Goal: Task Accomplishment & Management: Manage account settings

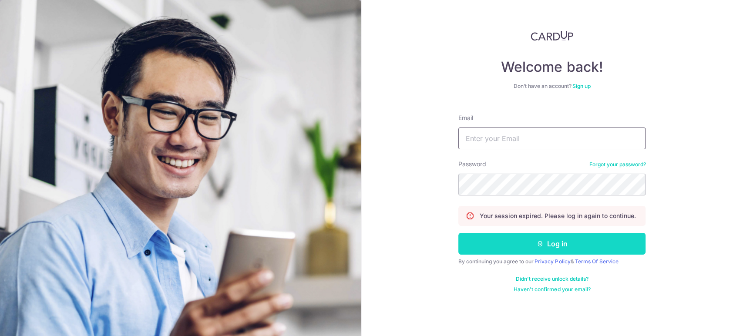
type input "[EMAIL_ADDRESS][DOMAIN_NAME]"
click at [527, 245] on button "Log in" at bounding box center [551, 244] width 187 height 22
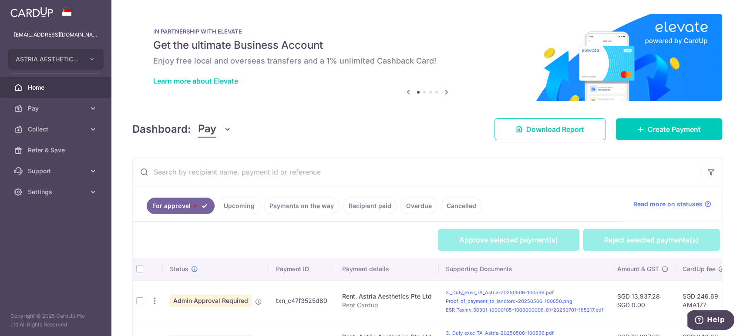
click at [223, 125] on icon "button" at bounding box center [227, 129] width 9 height 9
click at [217, 167] on link "Collect" at bounding box center [243, 174] width 91 height 21
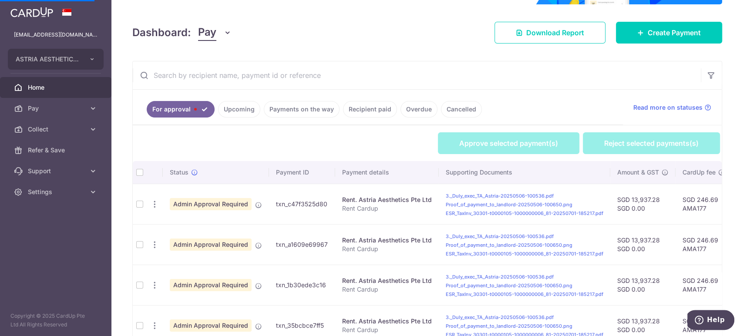
click at [225, 34] on icon "button" at bounding box center [227, 32] width 9 height 9
click at [221, 77] on link "Collect" at bounding box center [243, 77] width 91 height 21
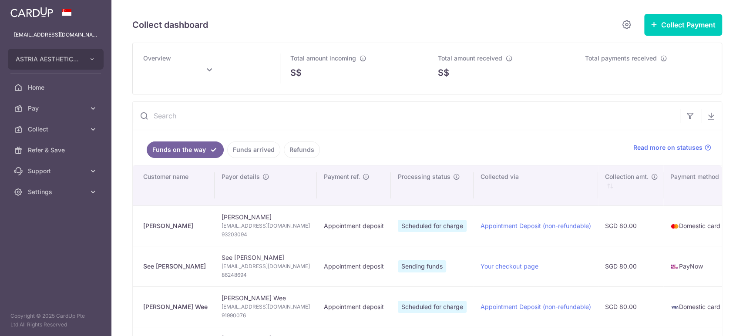
scroll to position [0, 0]
click at [185, 225] on div "[PERSON_NAME]" at bounding box center [175, 226] width 64 height 9
click at [264, 218] on td "[PERSON_NAME] [PERSON_NAME][EMAIL_ADDRESS][DOMAIN_NAME] 93203094" at bounding box center [266, 225] width 102 height 40
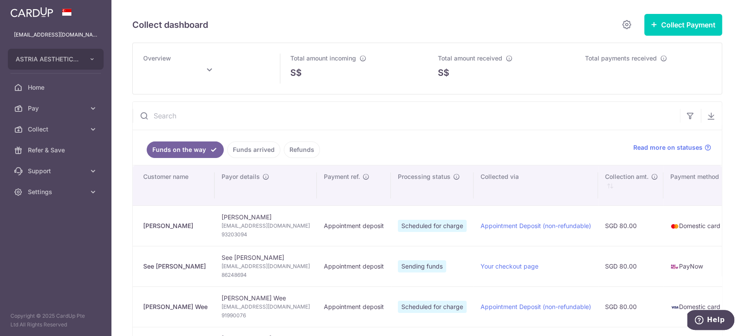
click at [264, 218] on td "[PERSON_NAME] [PERSON_NAME][EMAIL_ADDRESS][DOMAIN_NAME] 93203094" at bounding box center [266, 225] width 102 height 40
copy td "[PERSON_NAME]"
type input "[DATE]"
click at [243, 233] on span "93203094" at bounding box center [266, 234] width 88 height 9
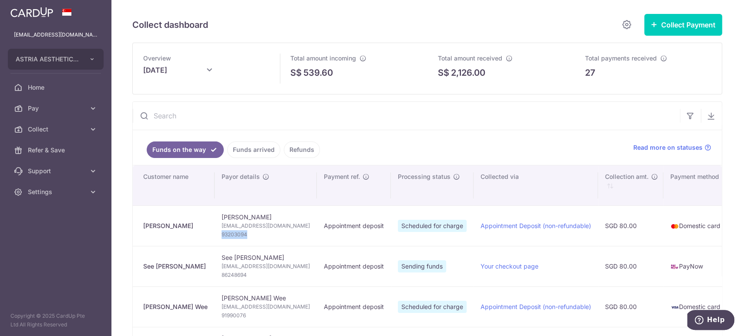
click at [243, 233] on span "93203094" at bounding box center [266, 234] width 88 height 9
copy span "93203094"
click at [279, 223] on span "[EMAIL_ADDRESS][DOMAIN_NAME]" at bounding box center [266, 226] width 88 height 9
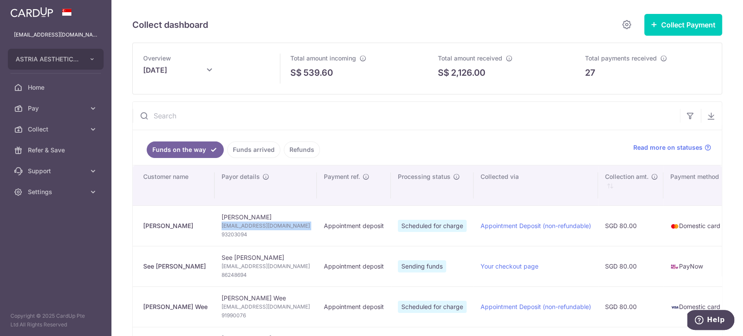
copy td "[EMAIL_ADDRESS][DOMAIN_NAME]"
